Goal: Transaction & Acquisition: Purchase product/service

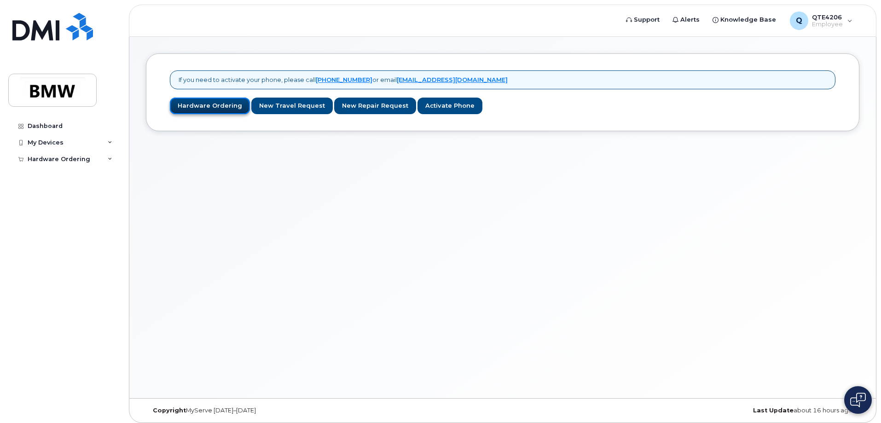
drag, startPoint x: 190, startPoint y: 104, endPoint x: 193, endPoint y: 113, distance: 9.9
click at [190, 104] on link "Hardware Ordering" at bounding box center [210, 106] width 80 height 17
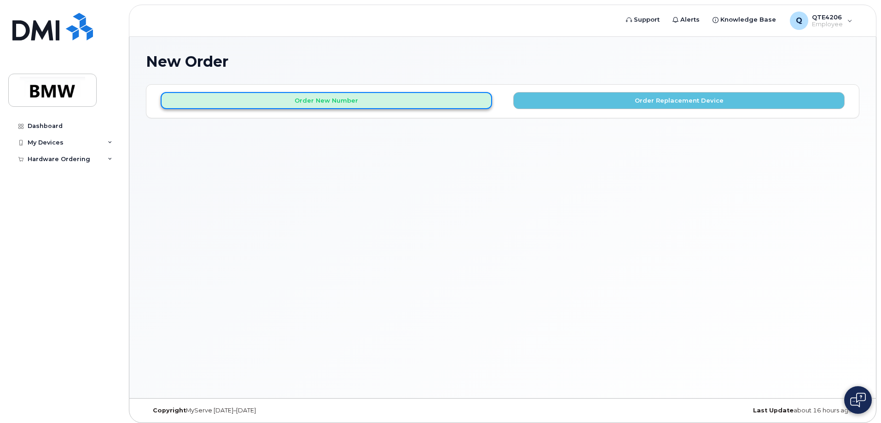
click at [399, 103] on button "Order New Number" at bounding box center [326, 100] width 331 height 17
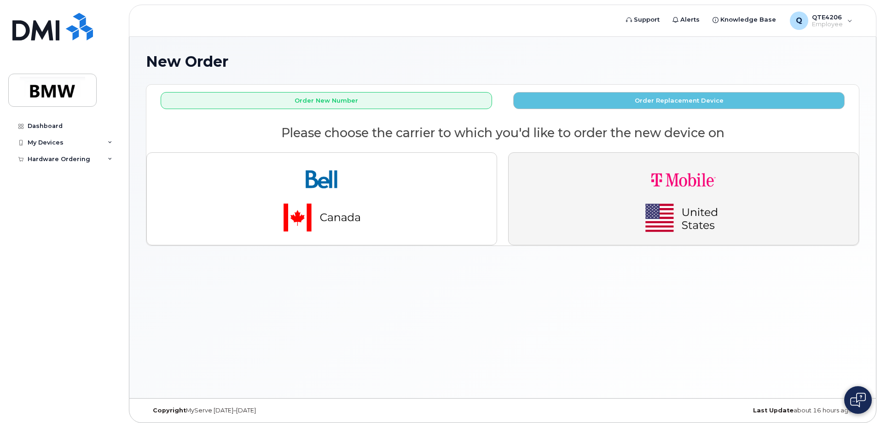
click at [647, 203] on img "button" at bounding box center [683, 198] width 129 height 77
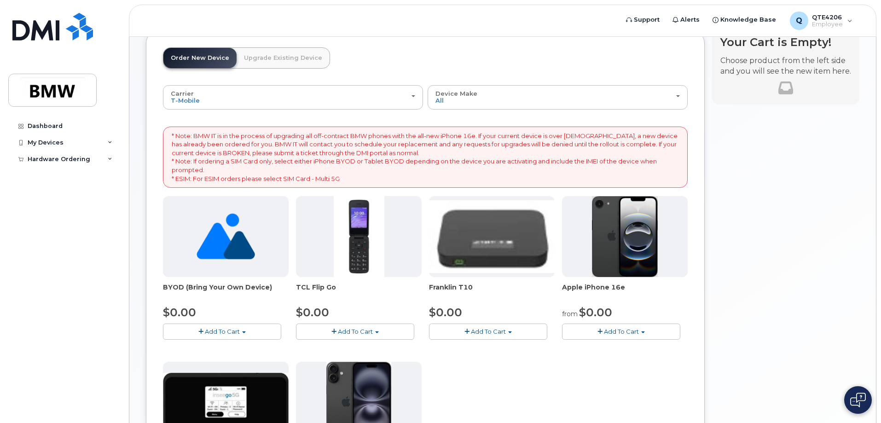
scroll to position [138, 0]
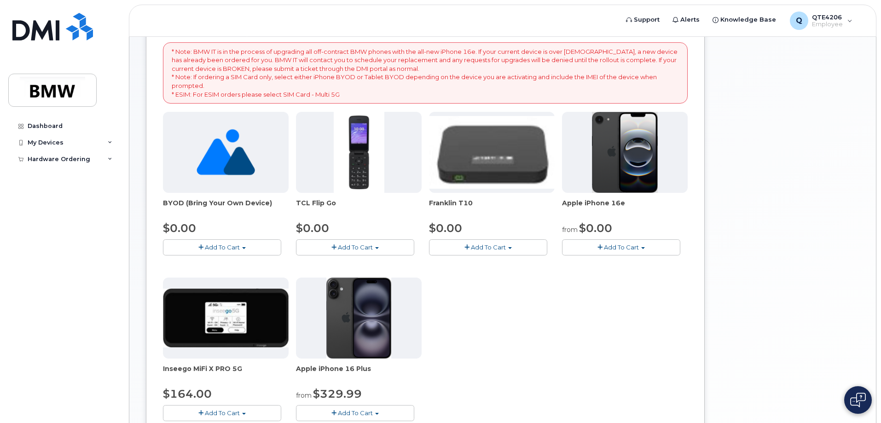
click at [628, 244] on span "Add To Cart" at bounding box center [621, 246] width 35 height 7
click at [626, 261] on link "$0.00 - 30 Month Activation (128GB)" at bounding box center [630, 265] width 133 height 12
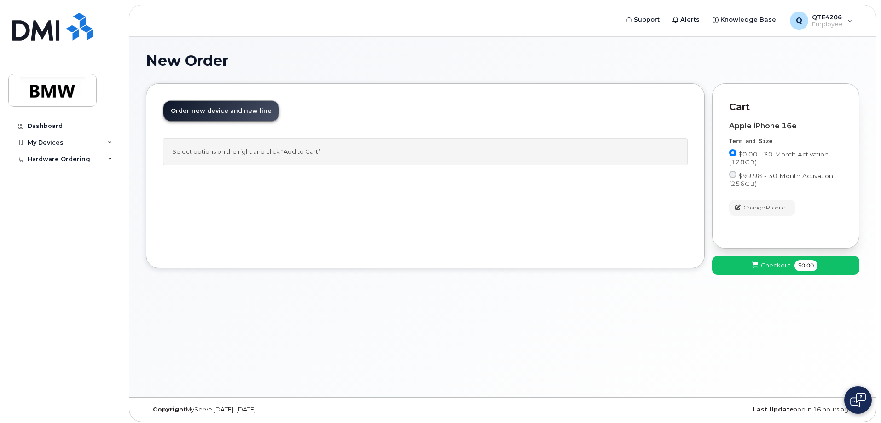
scroll to position [0, 0]
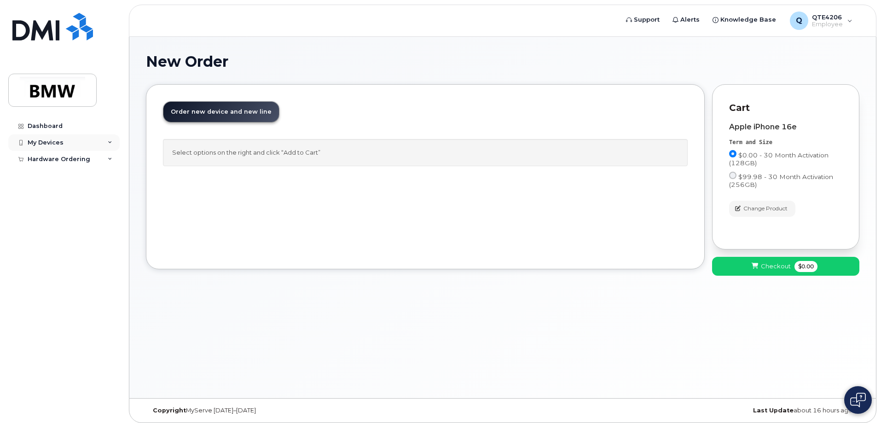
click at [110, 144] on icon at bounding box center [110, 142] width 5 height 5
click at [94, 144] on div "My Devices" at bounding box center [63, 142] width 111 height 17
click at [832, 270] on button "Checkout $0.00" at bounding box center [785, 266] width 147 height 19
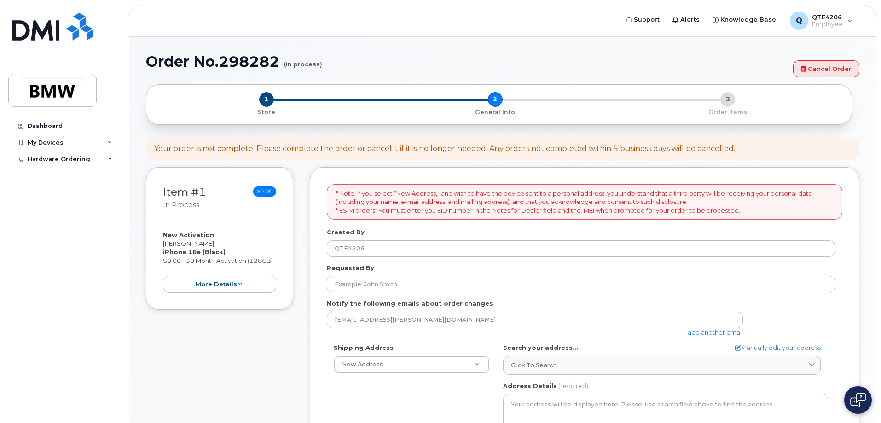
select select
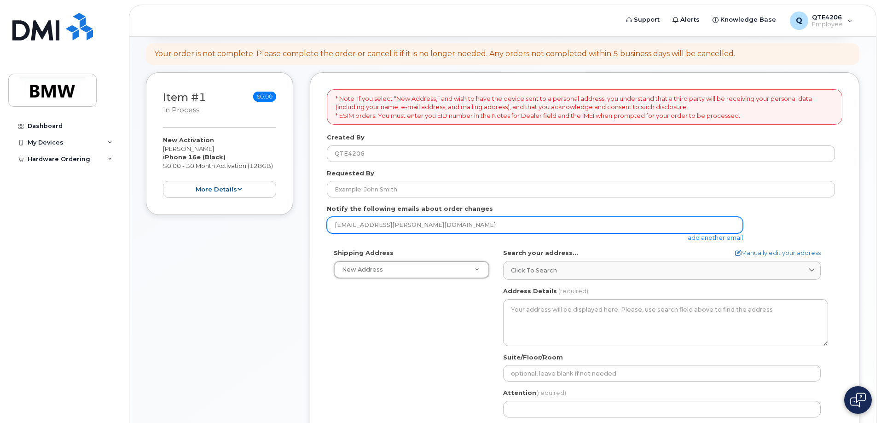
scroll to position [92, 0]
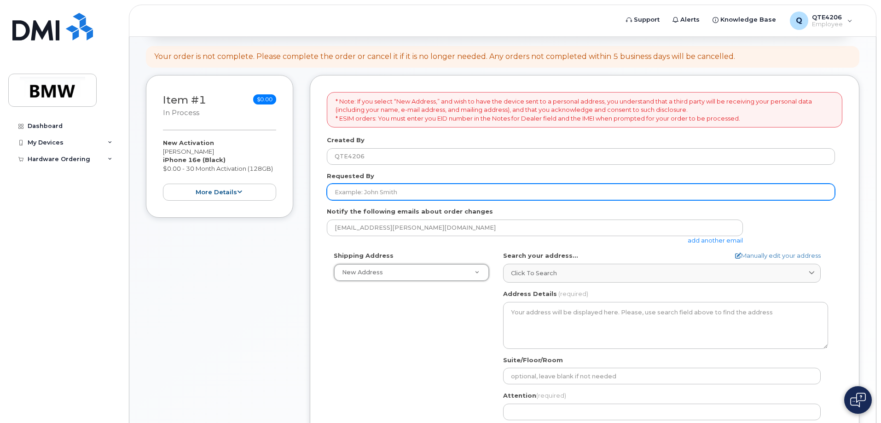
click at [426, 186] on input "Requested By" at bounding box center [581, 192] width 508 height 17
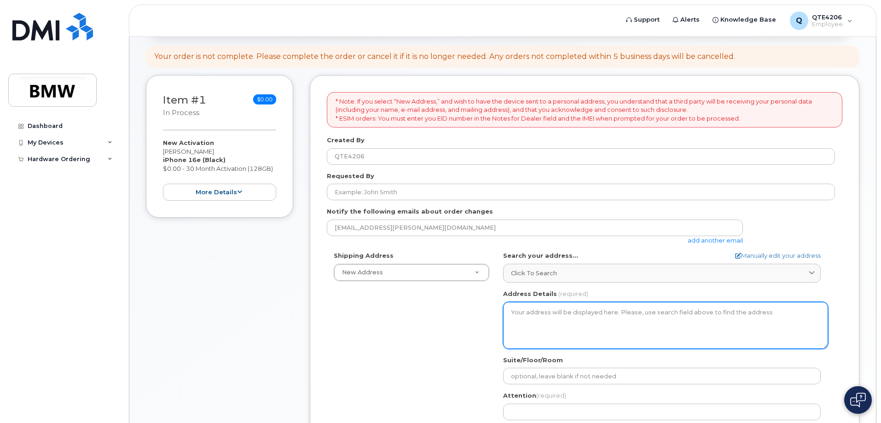
click at [568, 320] on textarea "Address Details" at bounding box center [665, 325] width 325 height 47
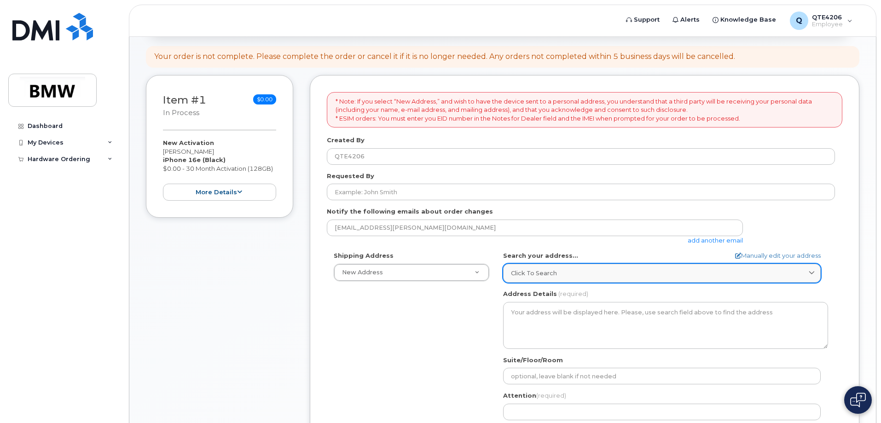
click at [814, 277] on span at bounding box center [811, 273] width 9 height 9
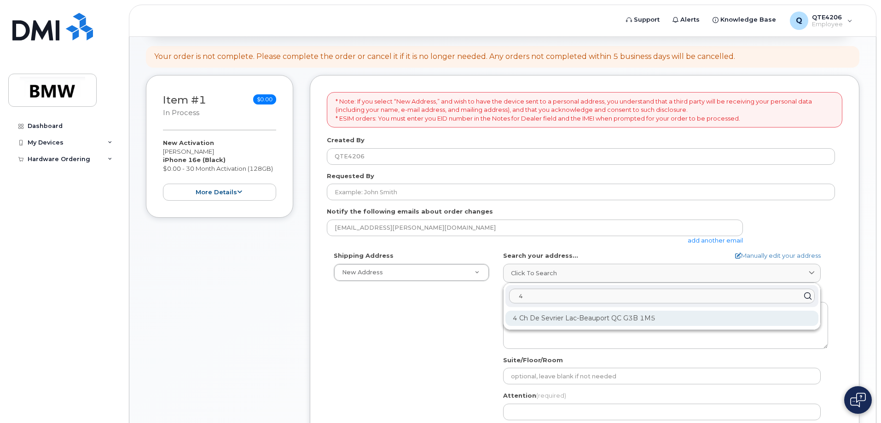
type input "4"
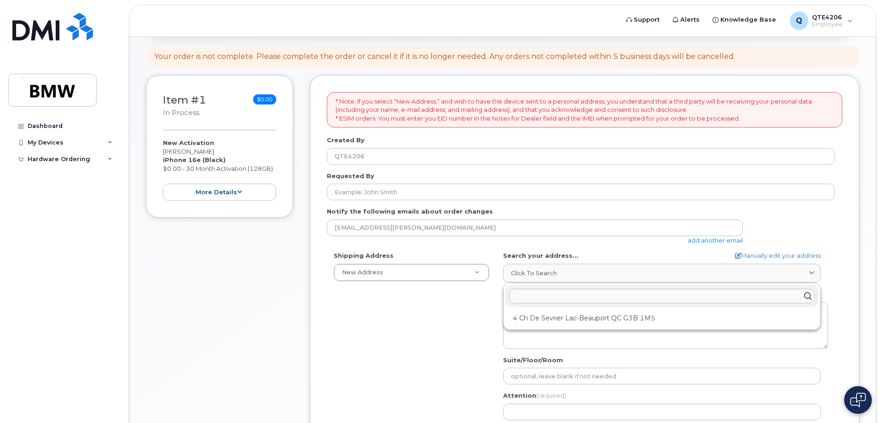
click at [468, 318] on div "Shipping Address New Address New Address BMW MC Plant BMW North America Financi…" at bounding box center [581, 356] width 508 height 211
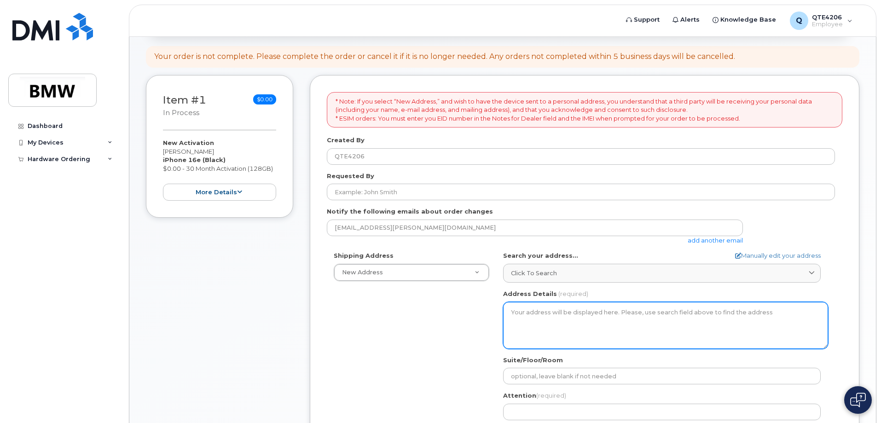
click at [555, 326] on textarea "Address Details" at bounding box center [665, 325] width 325 height 47
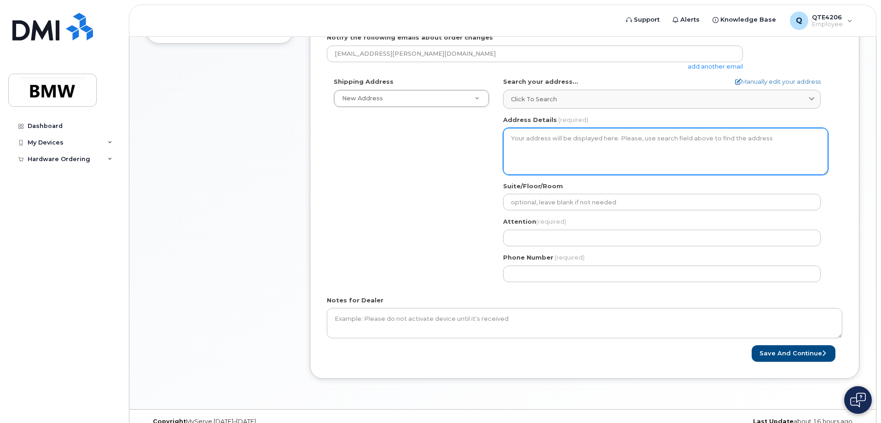
scroll to position [282, 0]
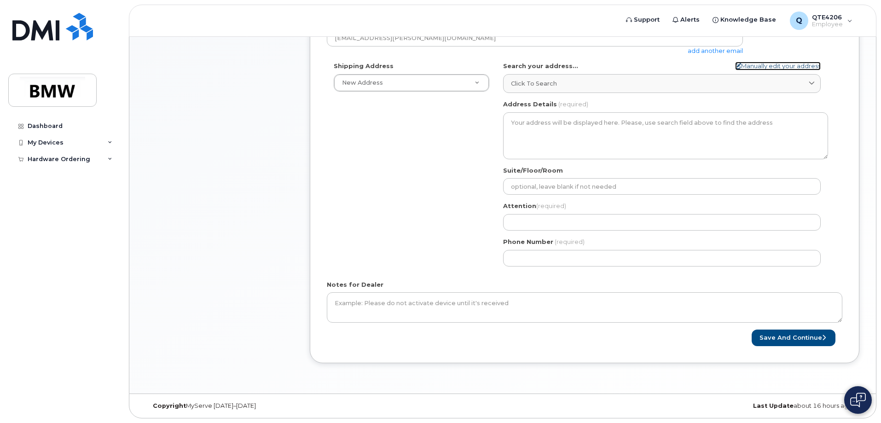
click at [789, 68] on link "Manually edit your address" at bounding box center [778, 66] width 86 height 9
select select
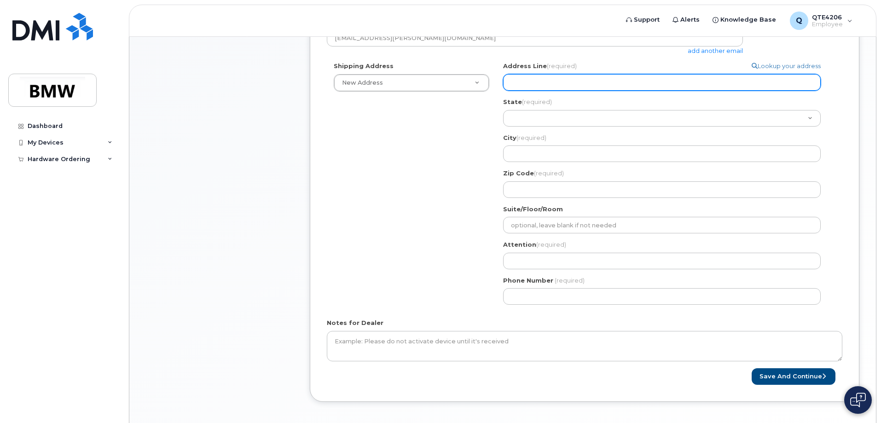
click at [675, 86] on input "Address Line (required)" at bounding box center [662, 82] width 318 height 17
select select
type input "4"
select select
type input "4 s"
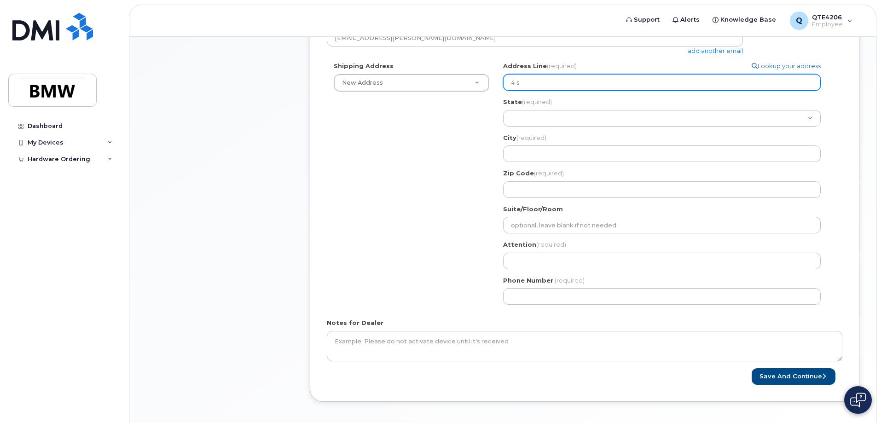
select select
type input "4 se"
select select
type input "4 sev"
select select
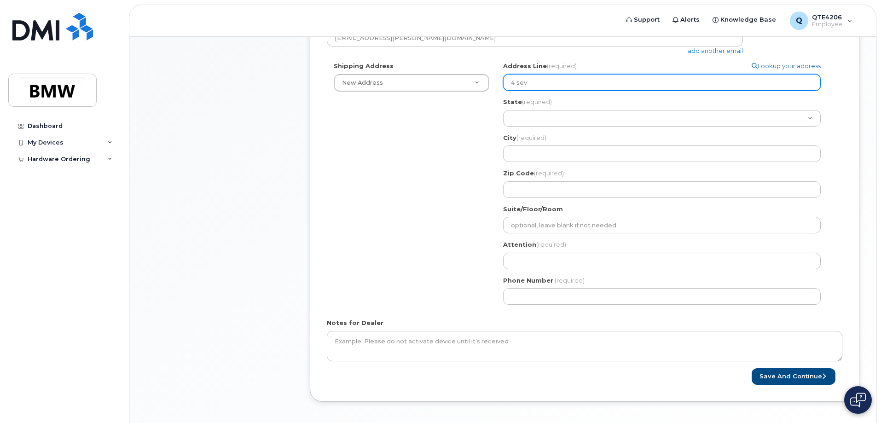
type input "4 sevi"
select select
type input "4 sevie"
select select
type input "4 sevier"
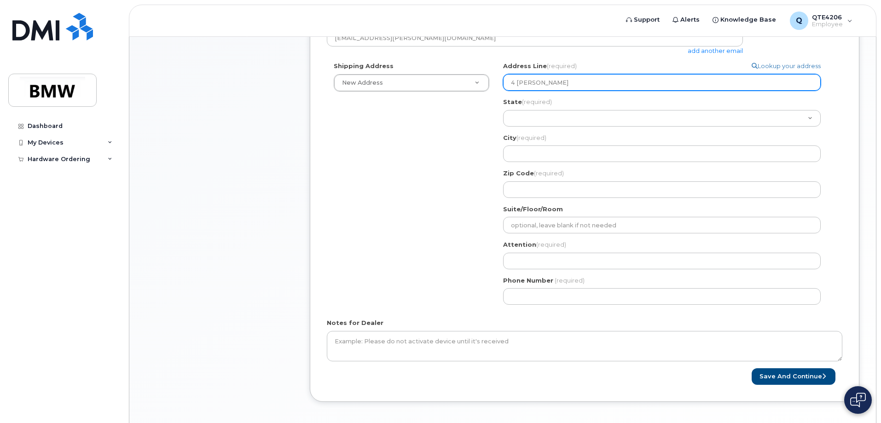
select select
type input "4 sevier c"
select select
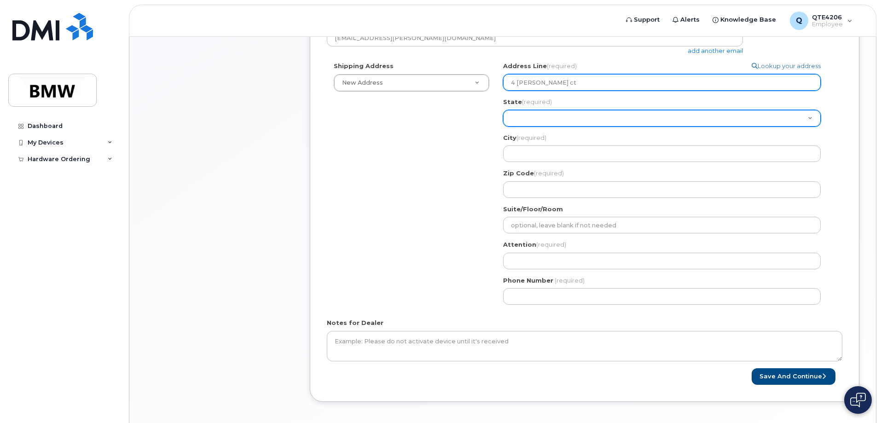
type input "4 sevier ct"
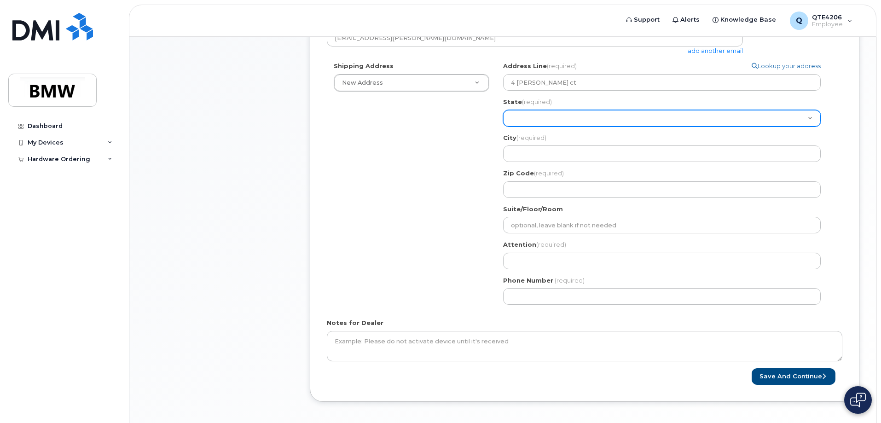
click at [673, 121] on select "Alabama Alaska American Samoa Arizona Arkansas California Colorado Connecticut …" at bounding box center [662, 118] width 318 height 17
select select "SC"
click at [503, 110] on select "Alabama Alaska American Samoa Arizona Arkansas California Colorado Connecticut …" at bounding box center [662, 118] width 318 height 17
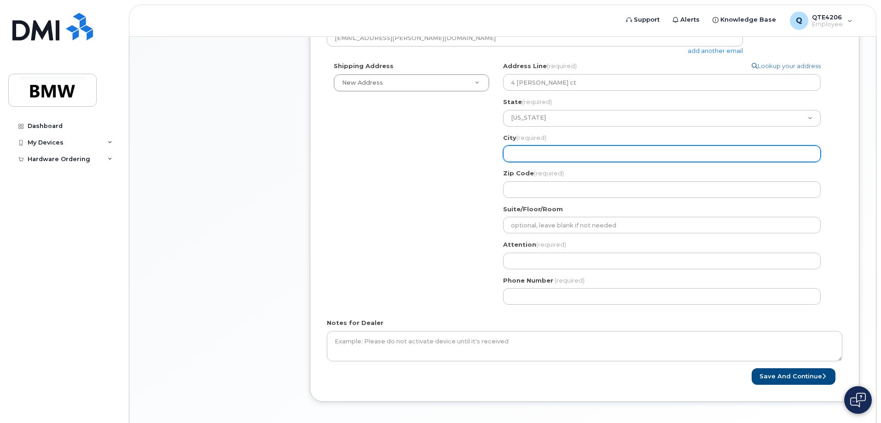
click at [584, 153] on input "City (required)" at bounding box center [662, 153] width 318 height 17
select select
type input "T"
select select
type input "Ta"
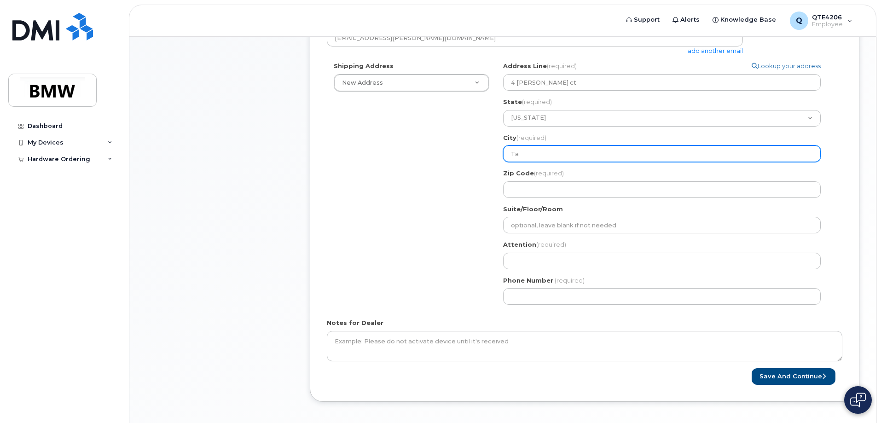
select select
type input "Tay"
select select
type input "Tayl"
select select
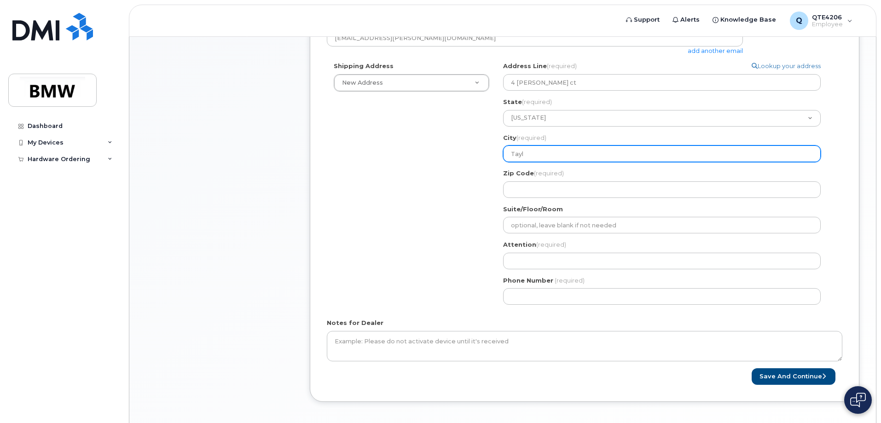
type input "Taylo"
select select
type input "Taylor"
select select
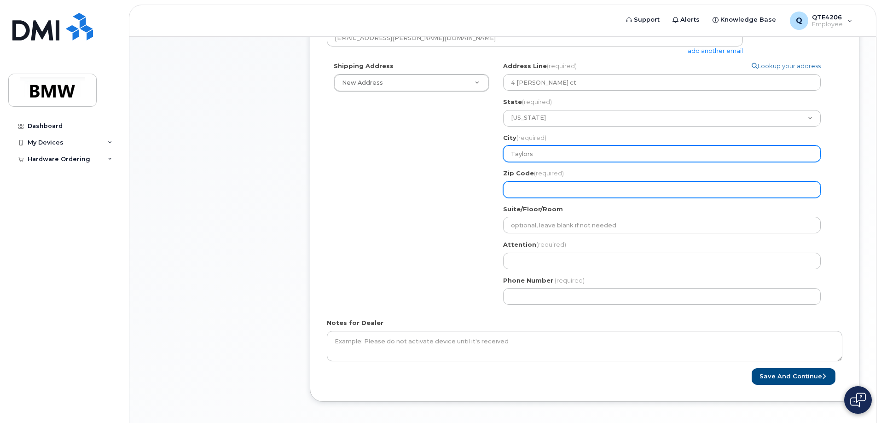
type input "Taylors"
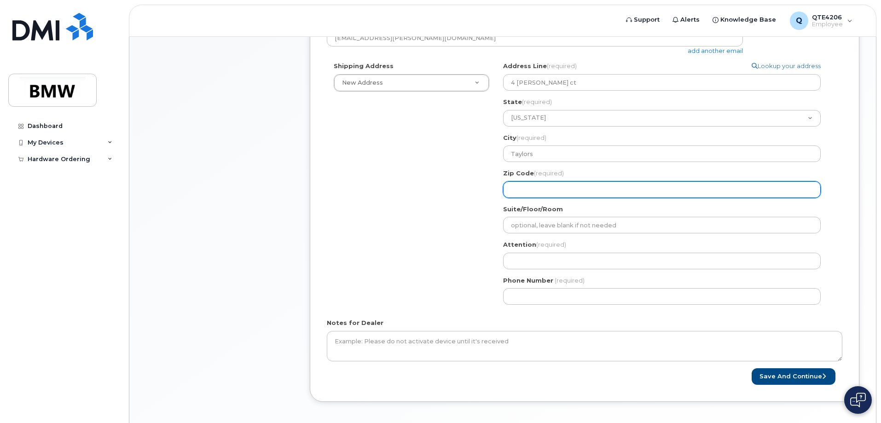
click at [605, 193] on input "Zip Code (required)" at bounding box center [662, 189] width 318 height 17
select select
type input "2"
select select
type input "29"
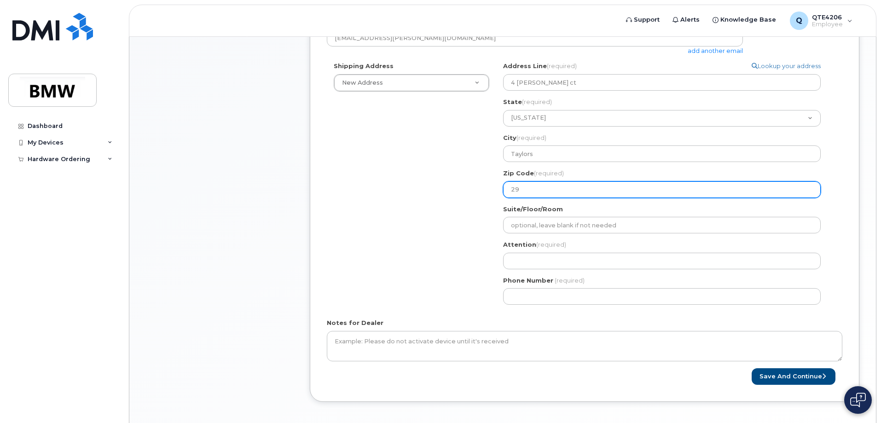
select select
type input "296"
select select
type input "2968"
select select
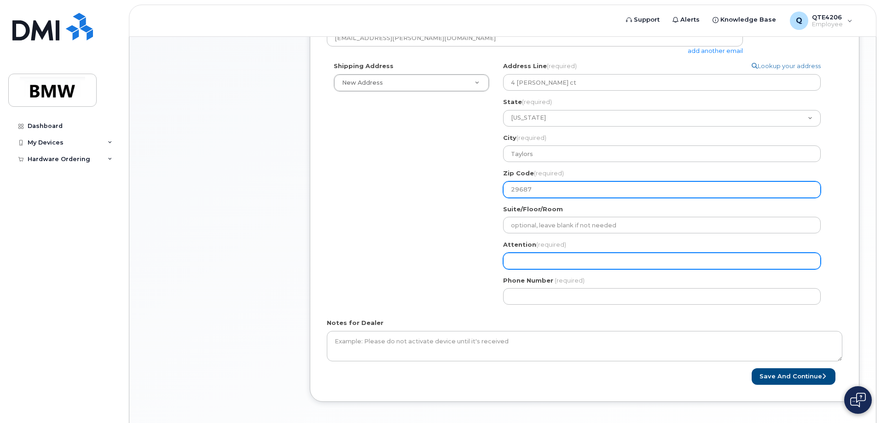
type input "29687"
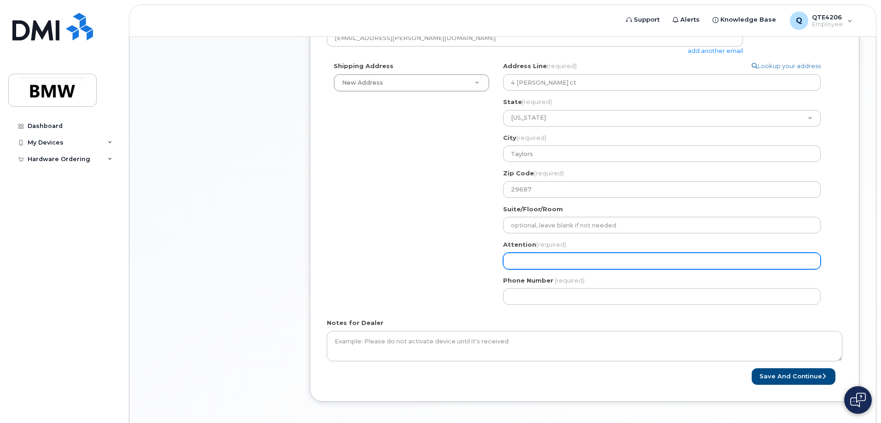
click at [527, 260] on input "Attention (required)" at bounding box center [662, 261] width 318 height 17
select select
type input "A"
select select
type input "Ak"
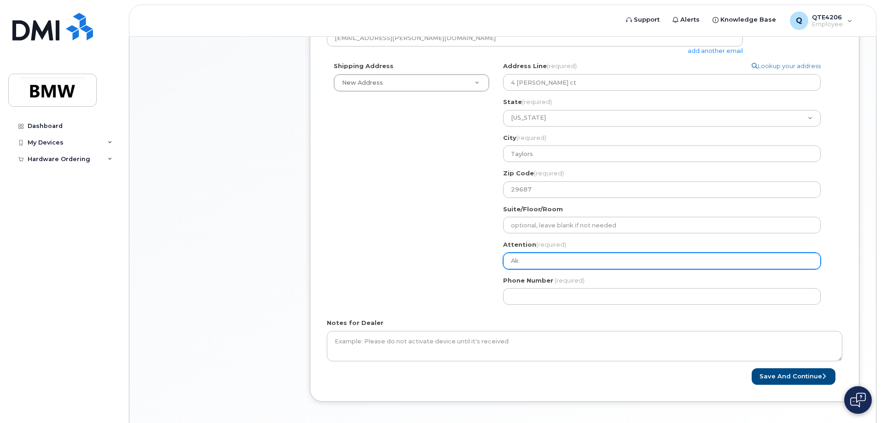
select select
type input "Aka"
select select
type input "Akas"
select select
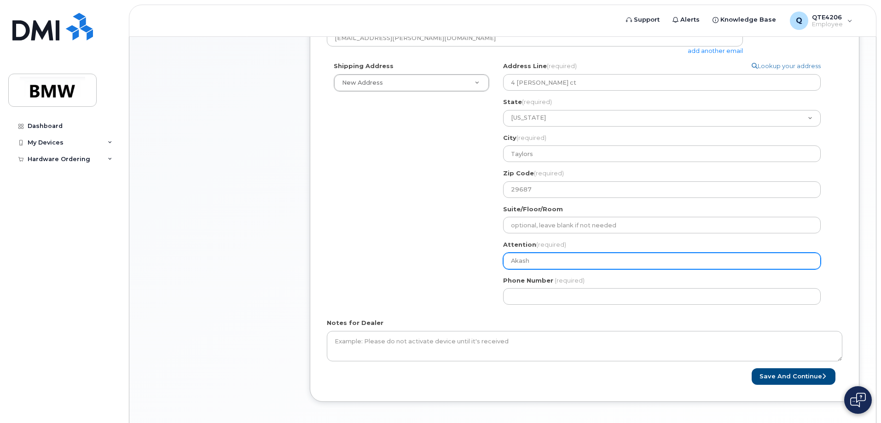
type input "Akash"
select select
type input "Akash P"
select select
type input "Akash Pe"
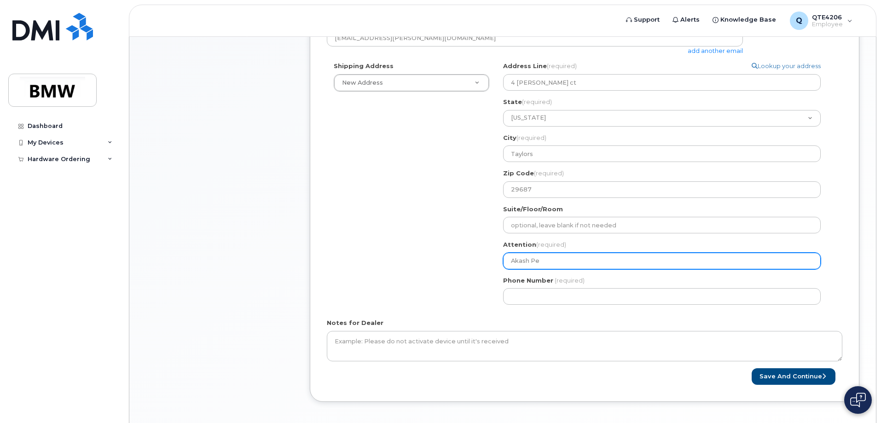
select select
type input "Akash Pet"
select select
type input "Akash Pete"
select select
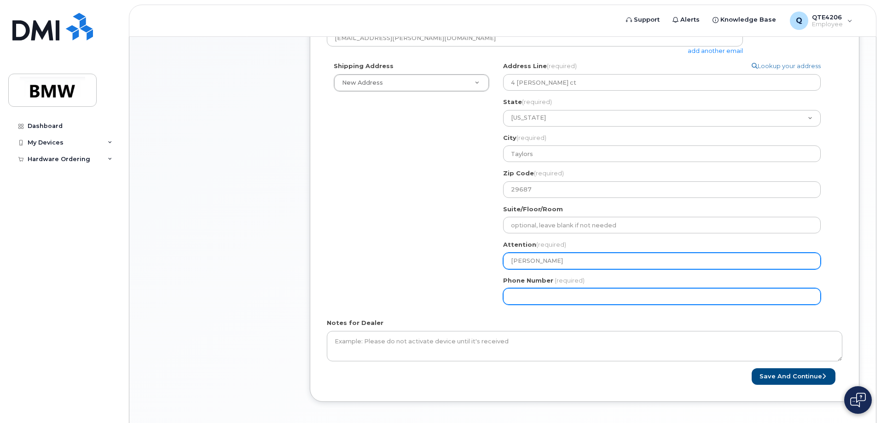
type input "[PERSON_NAME]"
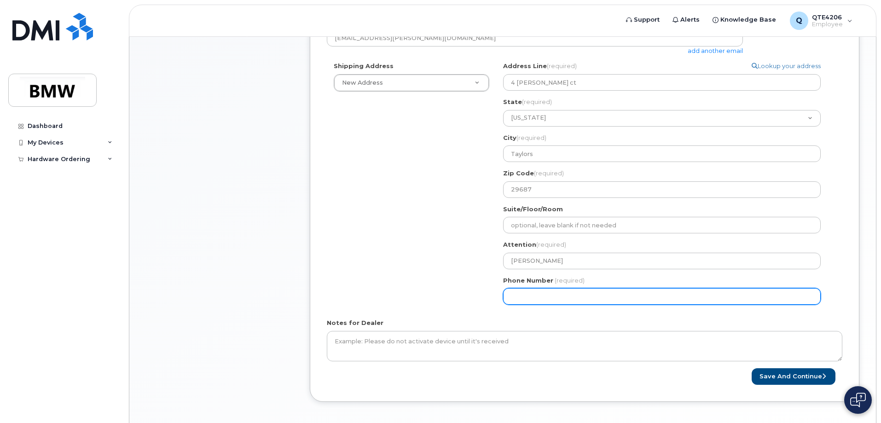
click at [524, 293] on input "Phone Number" at bounding box center [662, 296] width 318 height 17
type input "803904199"
select select
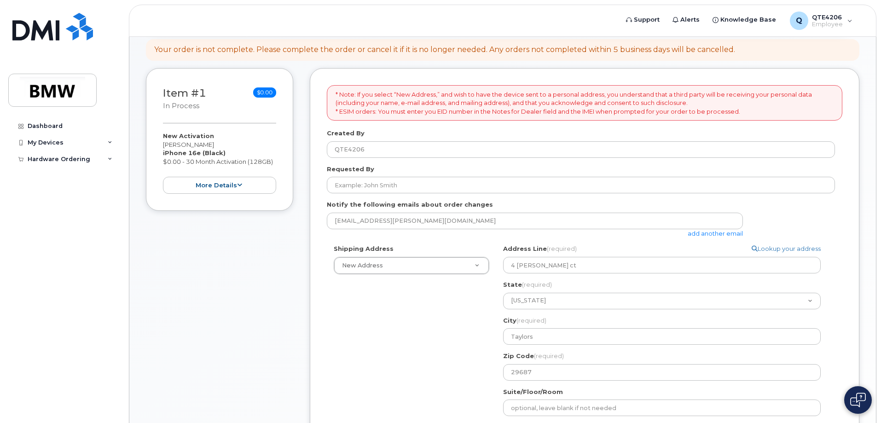
scroll to position [98, 0]
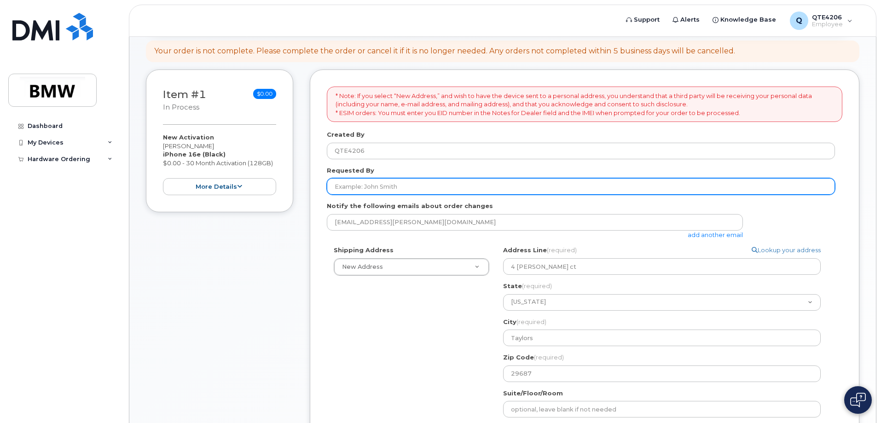
type input "8039041994"
click at [378, 187] on input "Requested By" at bounding box center [581, 186] width 508 height 17
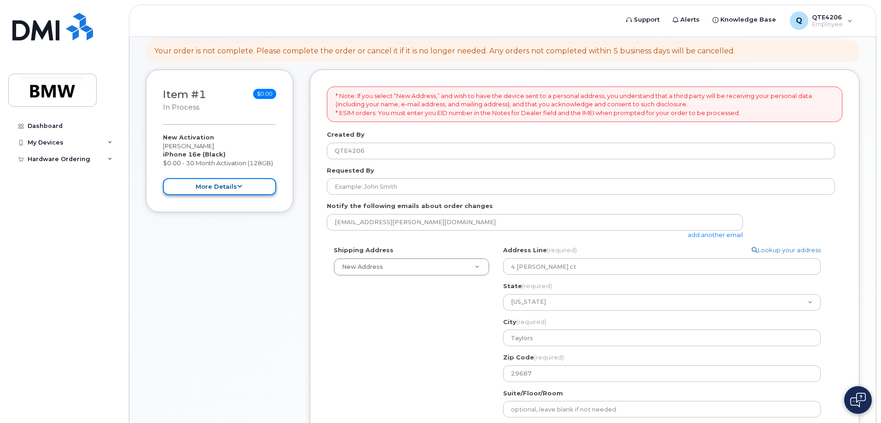
click at [248, 183] on button "more details" at bounding box center [219, 186] width 113 height 17
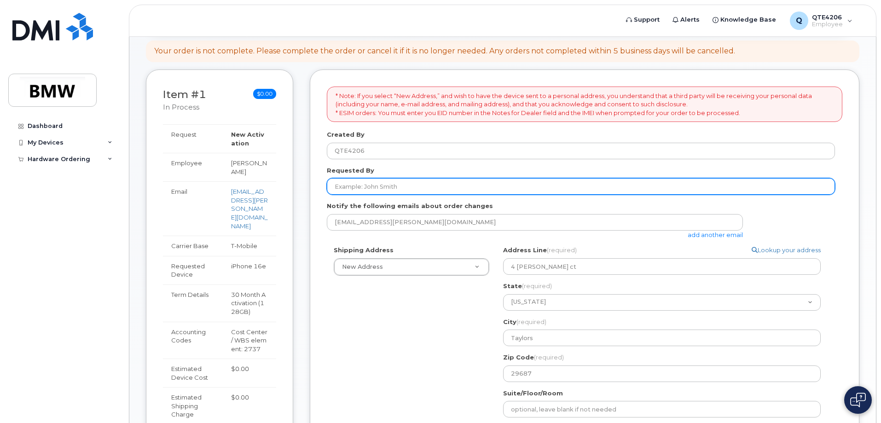
click at [418, 190] on input "Requested By" at bounding box center [581, 186] width 508 height 17
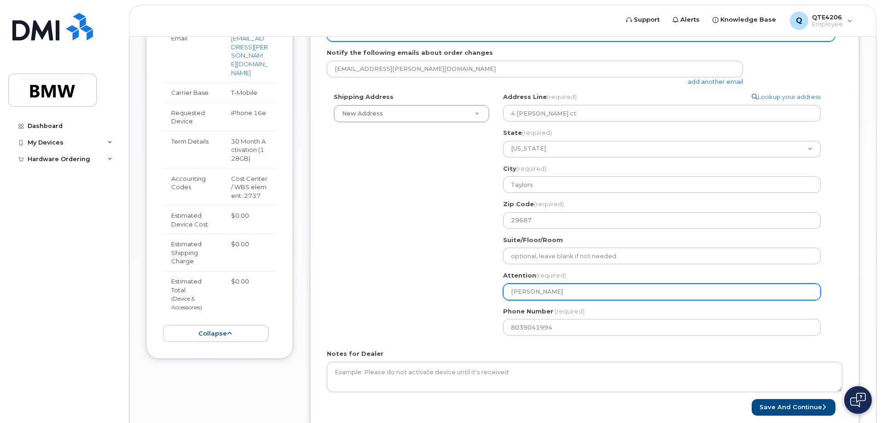
scroll to position [320, 0]
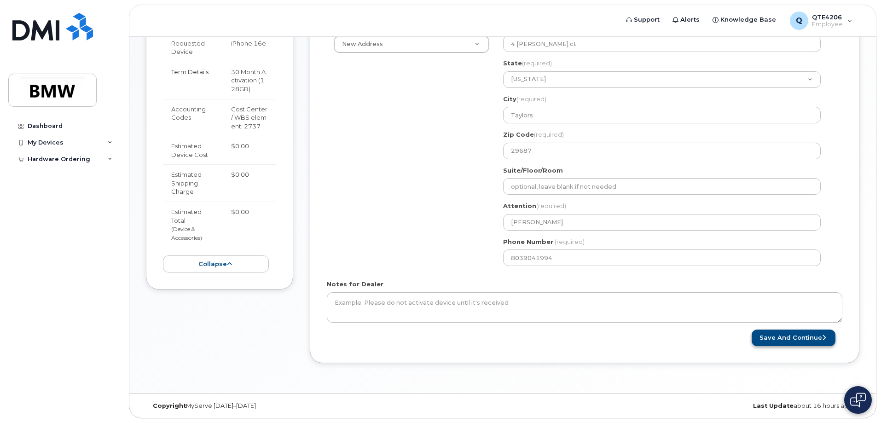
type input "Keenan Casey"
click at [826, 339] on button "Save and Continue" at bounding box center [793, 337] width 84 height 17
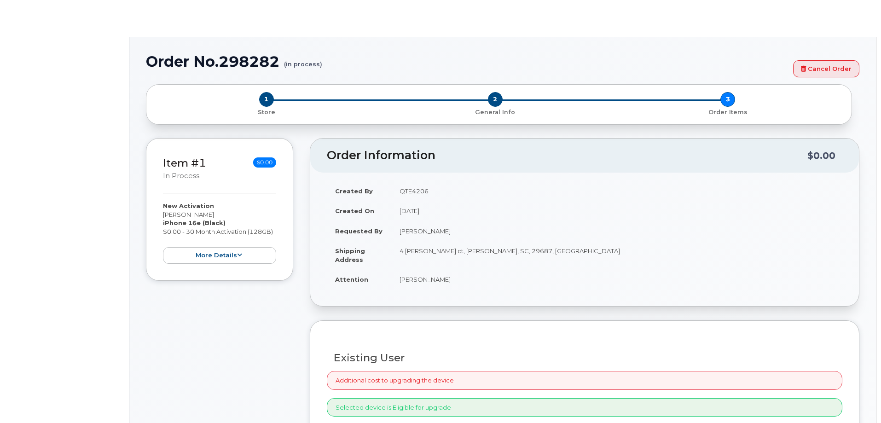
select select "1885307"
radio input "true"
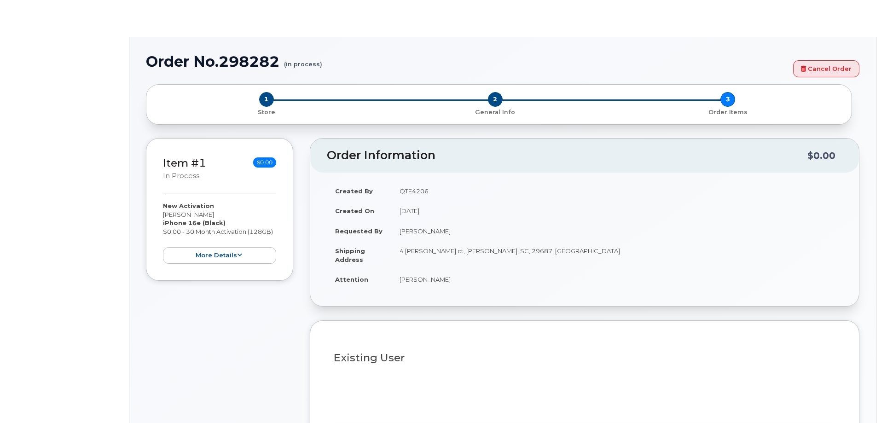
type input "2664897"
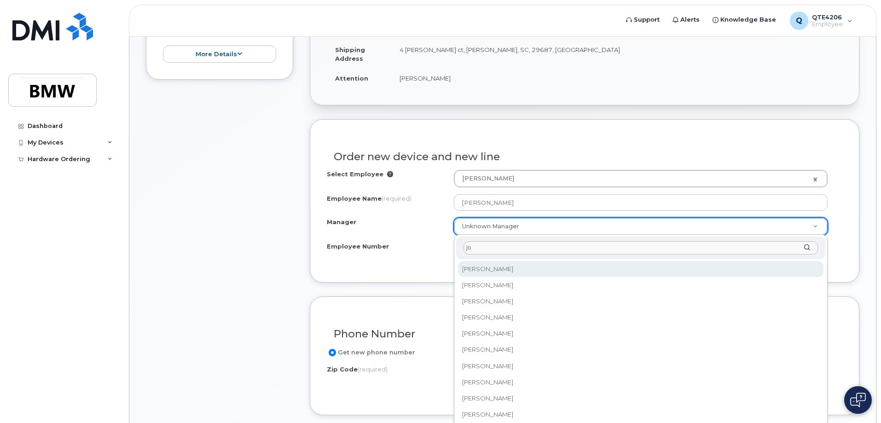
type input "j"
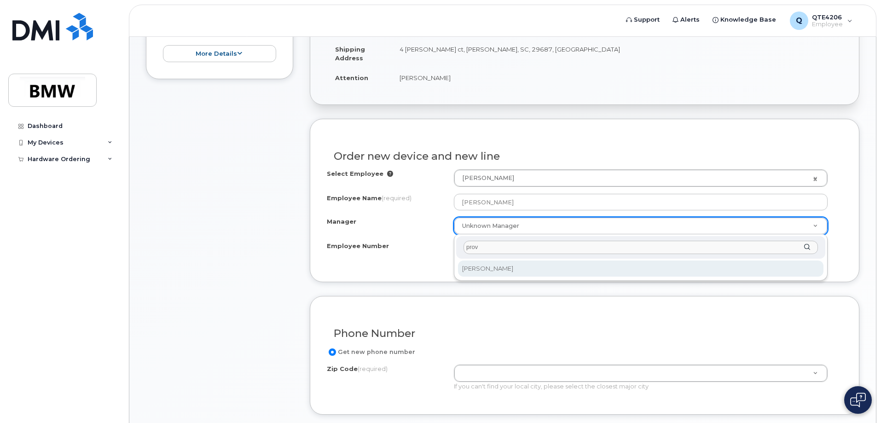
type input "prov"
select select "1895234"
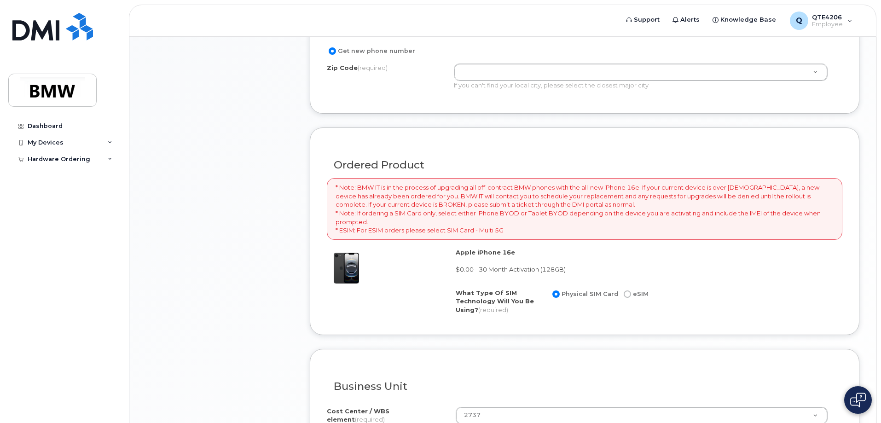
scroll to position [645, 0]
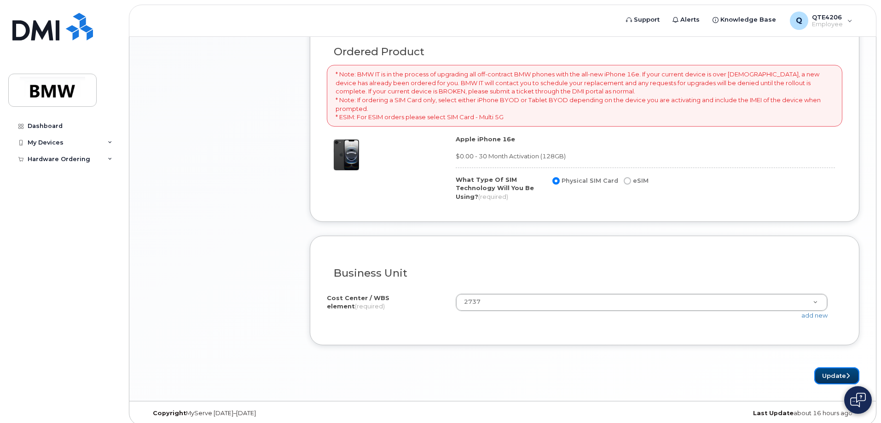
click at [846, 373] on icon "submit" at bounding box center [848, 376] width 4 height 6
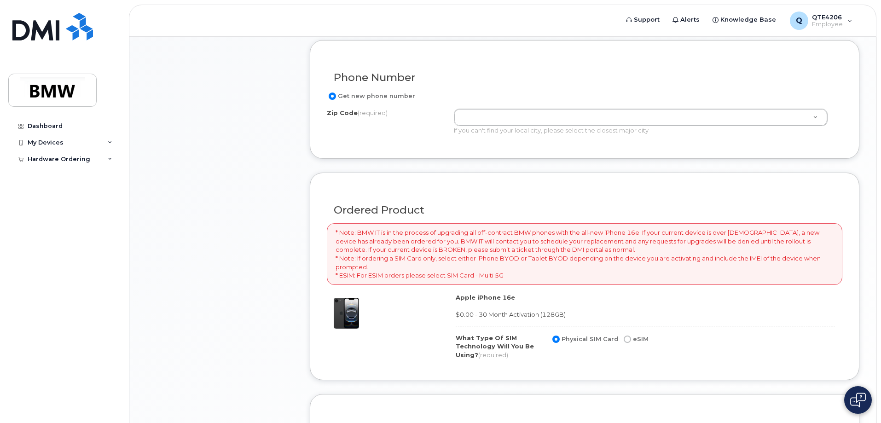
scroll to position [316, 0]
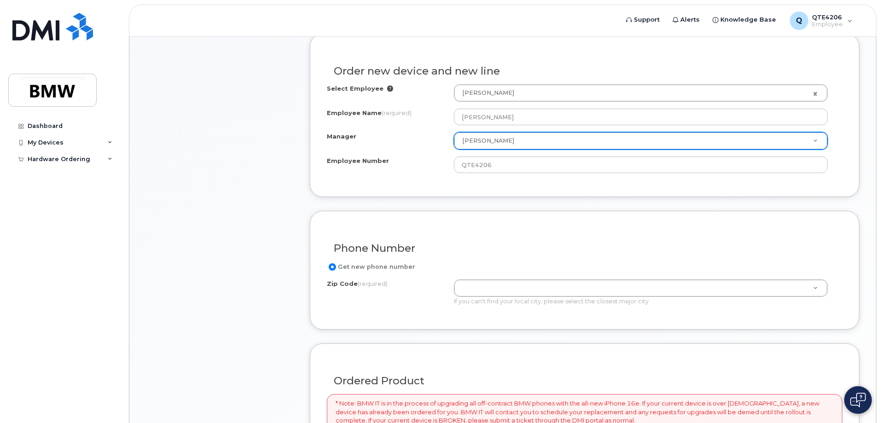
drag, startPoint x: 497, startPoint y: 271, endPoint x: 480, endPoint y: 269, distance: 17.1
click at [497, 271] on div "Get new phone number" at bounding box center [581, 266] width 508 height 11
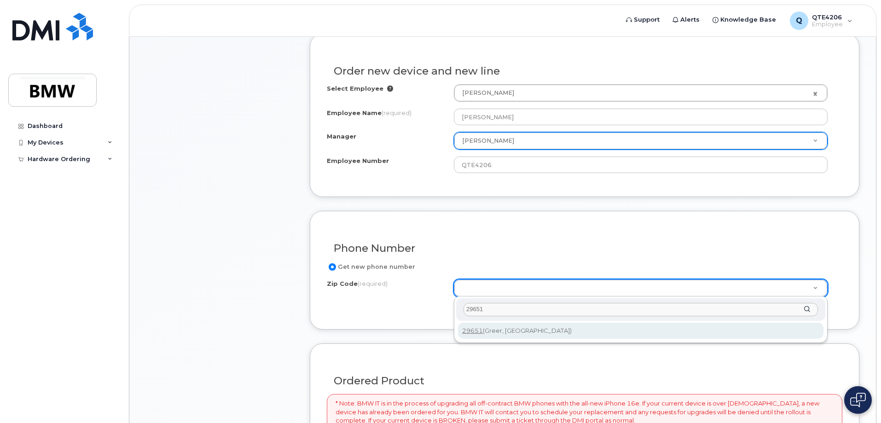
type input "29651"
type input "29651 (Greer, SC)"
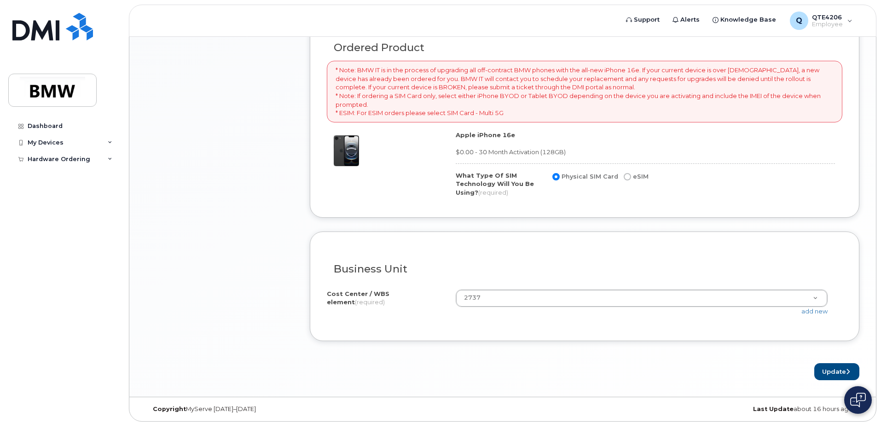
scroll to position [652, 0]
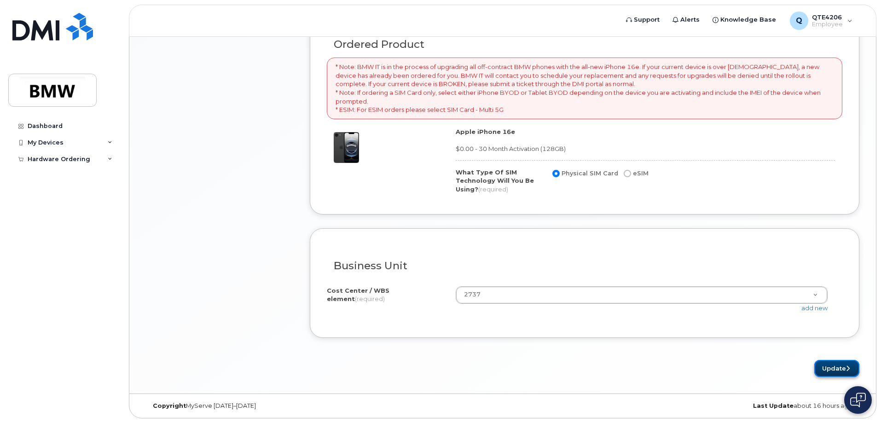
drag, startPoint x: 832, startPoint y: 367, endPoint x: 824, endPoint y: 369, distance: 8.9
click at [832, 367] on button "Update" at bounding box center [836, 368] width 45 height 17
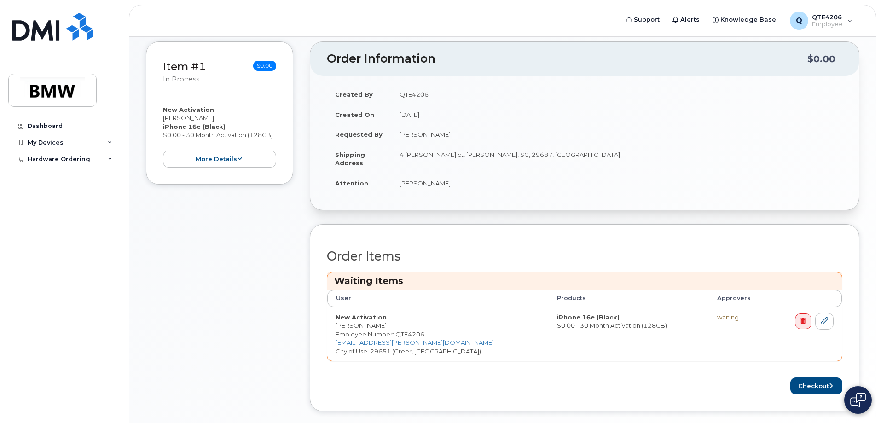
scroll to position [213, 0]
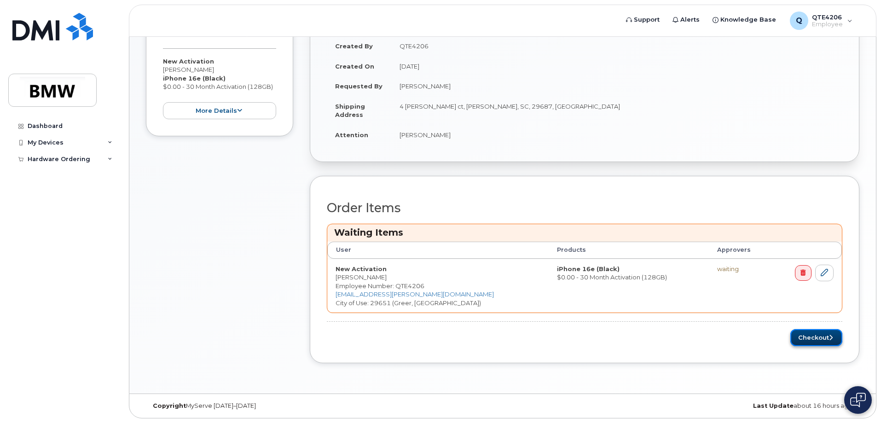
drag, startPoint x: 831, startPoint y: 336, endPoint x: 832, endPoint y: 332, distance: 4.6
click at [832, 335] on icon "submit" at bounding box center [831, 338] width 4 height 6
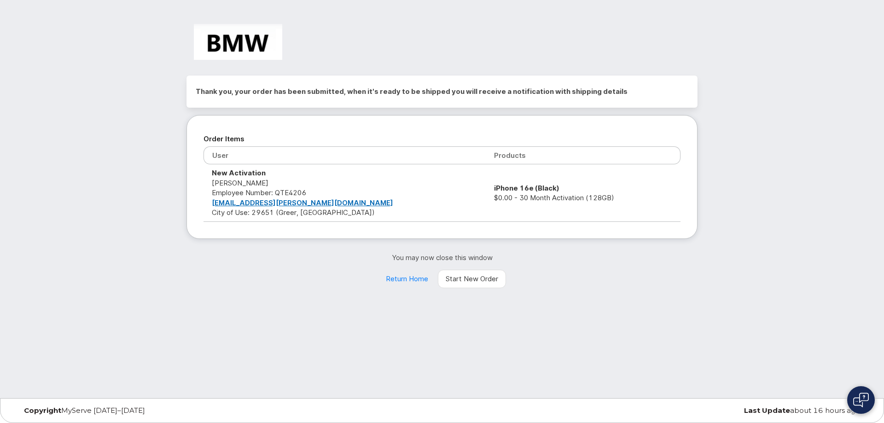
drag, startPoint x: 93, startPoint y: 102, endPoint x: 300, endPoint y: 313, distance: 295.8
click at [300, 313] on div "Thank you, your order has been submitted, when it's ready to be shipped you wil…" at bounding box center [442, 199] width 884 height 398
